Goal: Task Accomplishment & Management: Manage account settings

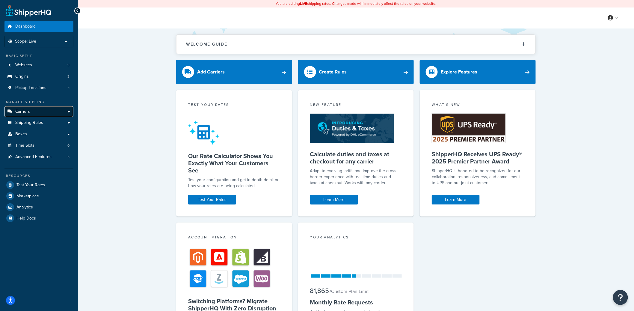
click at [50, 112] on link "Carriers" at bounding box center [38, 111] width 69 height 11
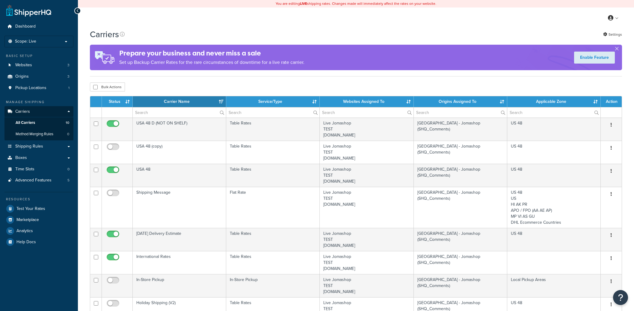
select select "15"
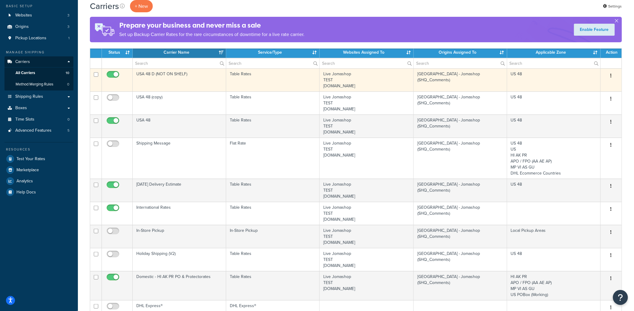
scroll to position [130, 0]
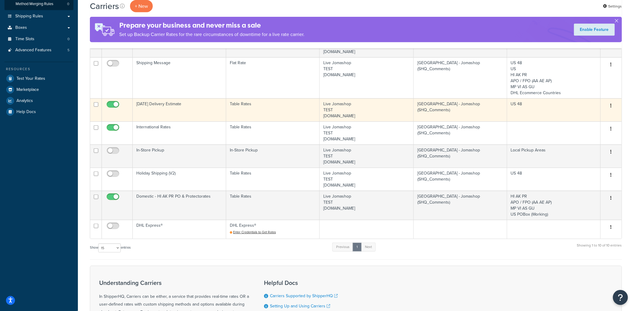
click at [203, 111] on td "Saturday Delivery Estimate" at bounding box center [180, 109] width 94 height 23
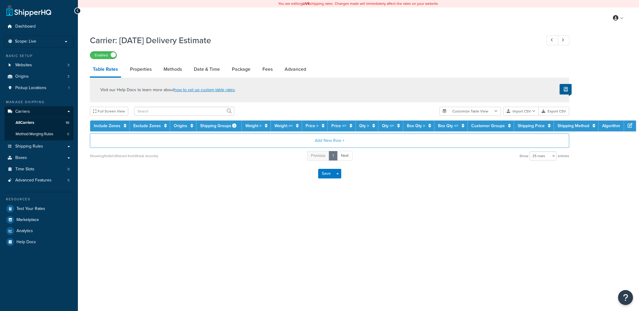
select select "25"
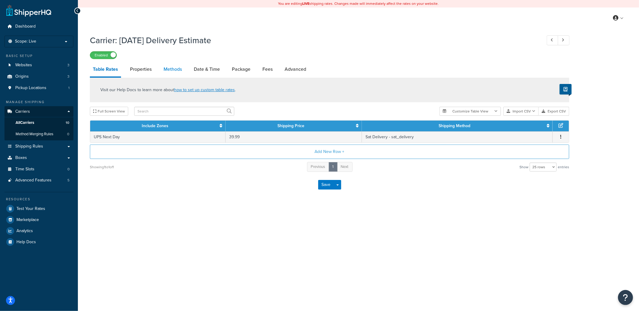
click at [176, 69] on link "Methods" at bounding box center [173, 69] width 24 height 14
select select "25"
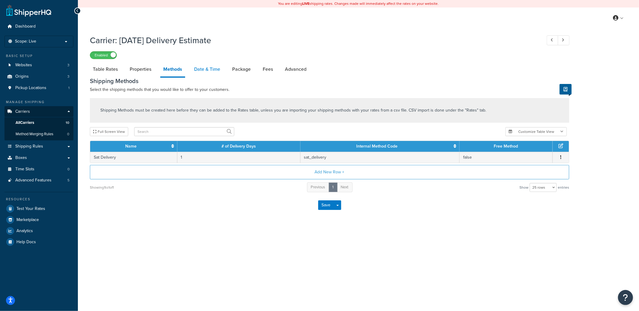
click at [205, 70] on link "Date & Time" at bounding box center [207, 69] width 32 height 14
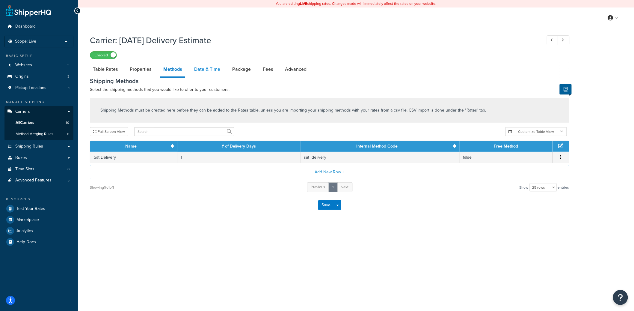
select select "yMMMEd"
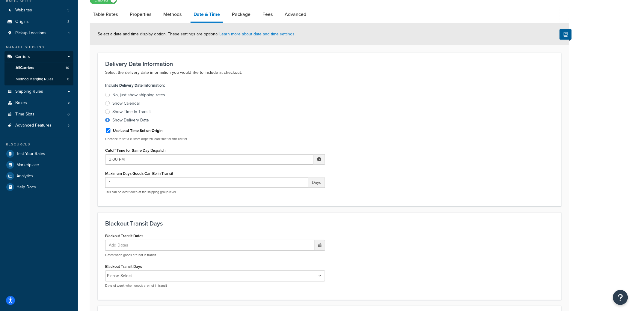
scroll to position [60, 0]
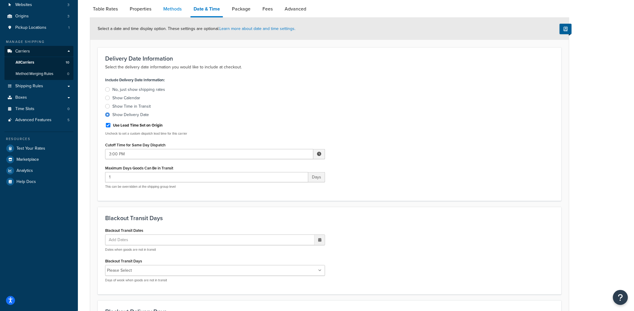
click at [172, 12] on link "Methods" at bounding box center [172, 9] width 24 height 14
select select "25"
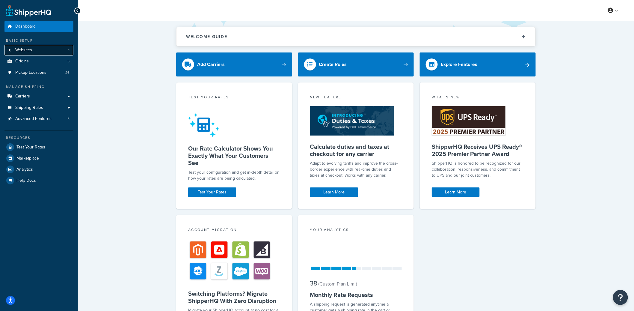
click at [56, 50] on link "Websites 1" at bounding box center [38, 50] width 69 height 11
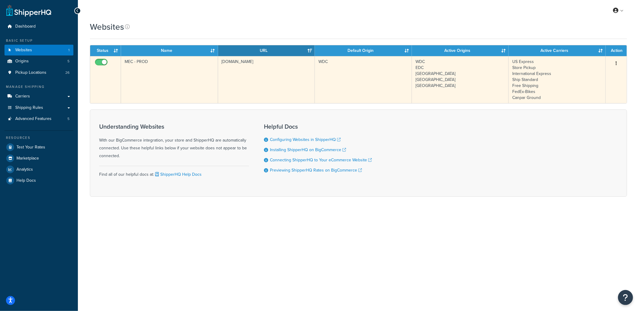
click at [321, 74] on td "WDC" at bounding box center [363, 79] width 97 height 47
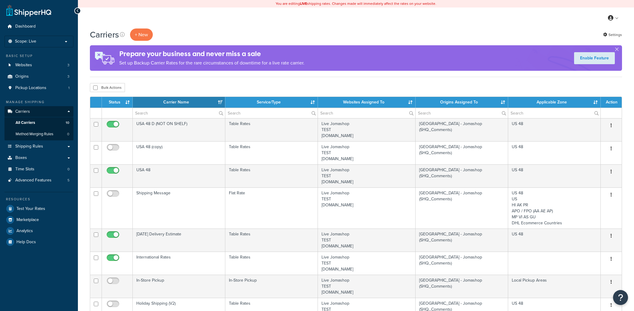
select select "15"
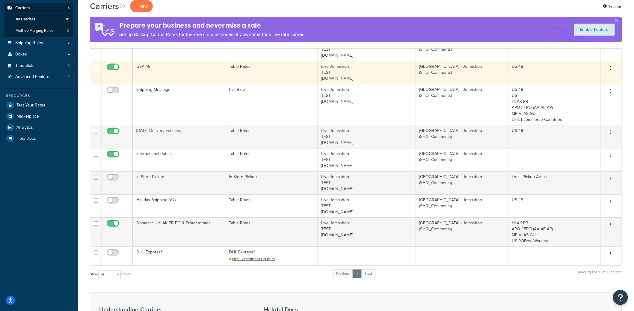
scroll to position [106, 0]
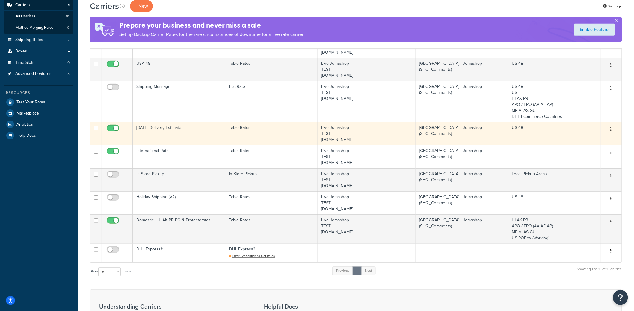
click at [186, 137] on td "Saturday Delivery Estimate" at bounding box center [179, 133] width 93 height 23
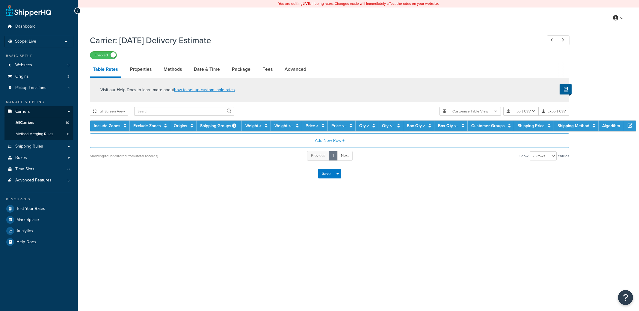
select select "25"
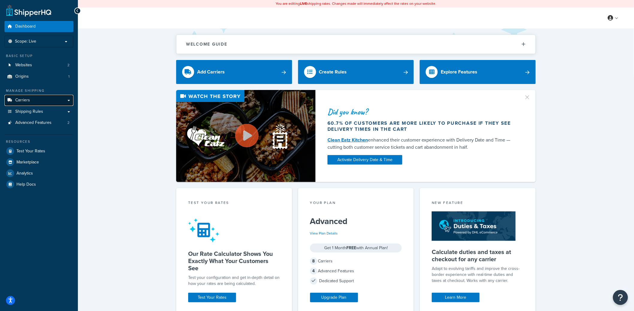
click at [46, 96] on link "Carriers" at bounding box center [38, 100] width 69 height 11
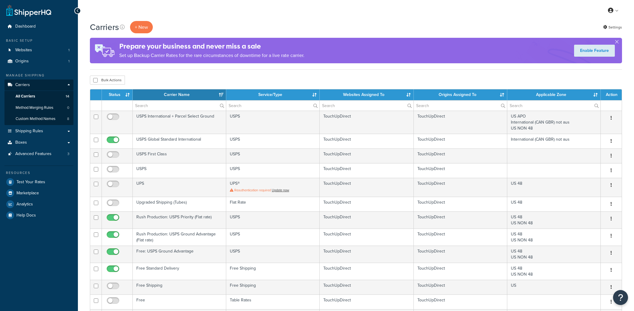
select select "15"
click at [615, 26] on link "Settings" at bounding box center [612, 27] width 19 height 8
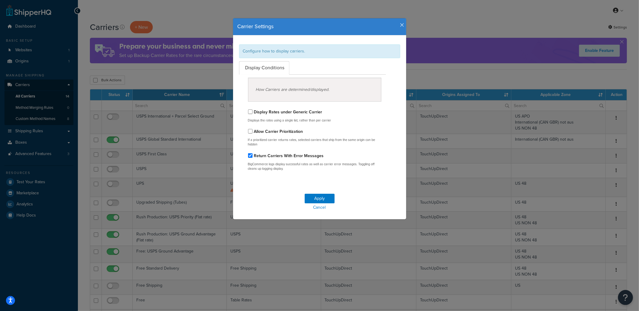
click at [401, 25] on icon "button" at bounding box center [403, 24] width 4 height 5
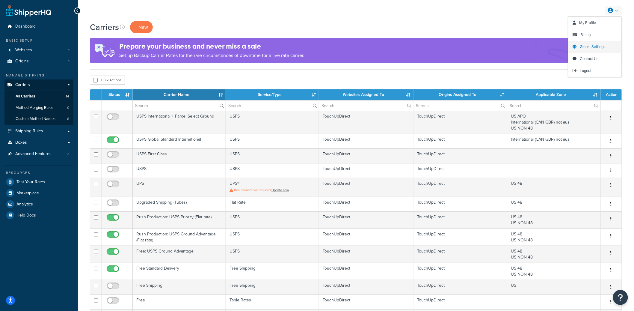
click at [596, 47] on span "Global Settings" at bounding box center [592, 47] width 25 height 6
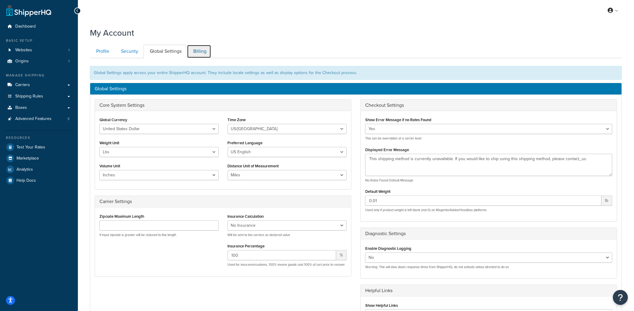
click at [208, 51] on link "Billing" at bounding box center [199, 51] width 24 height 13
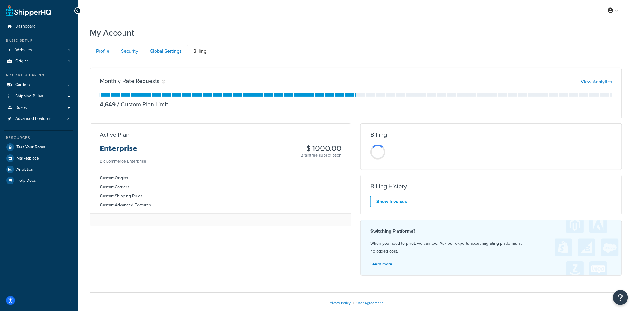
scroll to position [32, 0]
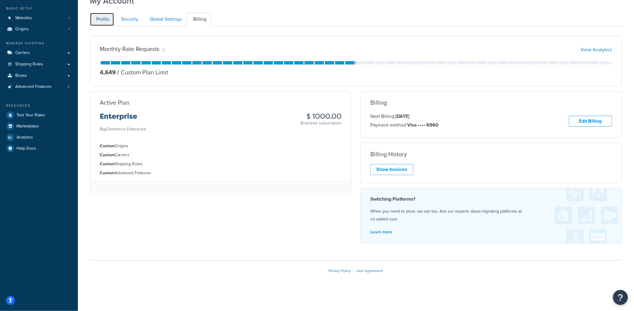
click at [104, 22] on link "Profile" at bounding box center [102, 19] width 24 height 13
